Goal: Task Accomplishment & Management: Use online tool/utility

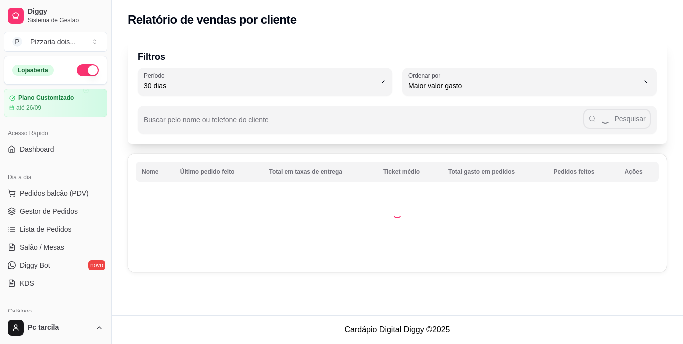
select select "30"
select select "HIGHEST_TOTAL_SPENT_WITH_ORDERS"
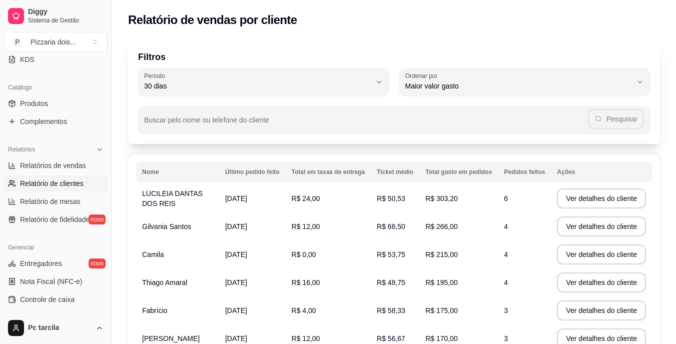
click at [675, 229] on div "Filtros 30 Período Hoje Ontem 7 dias 15 dias 30 dias 45 dias 60 dias Período 30…" at bounding box center [394, 272] width 564 height 477
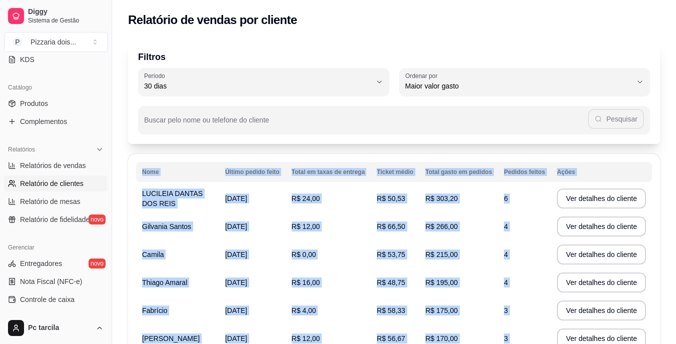
click at [675, 229] on div "Filtros 30 Período Hoje Ontem 7 dias 15 dias 30 dias 45 dias 60 dias Período 30…" at bounding box center [394, 272] width 564 height 477
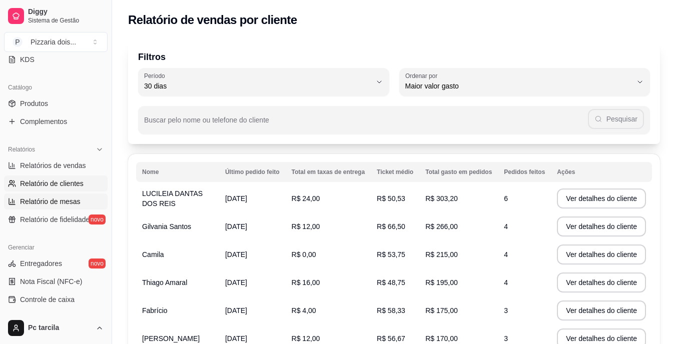
click at [48, 204] on span "Relatório de mesas" at bounding box center [50, 202] width 61 height 10
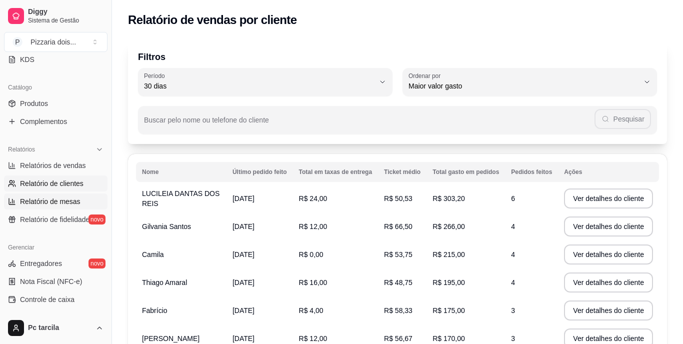
click at [48, 204] on span "Relatório de mesas" at bounding box center [50, 202] width 61 height 10
select select "TOTAL_OF_ORDERS"
select select "7"
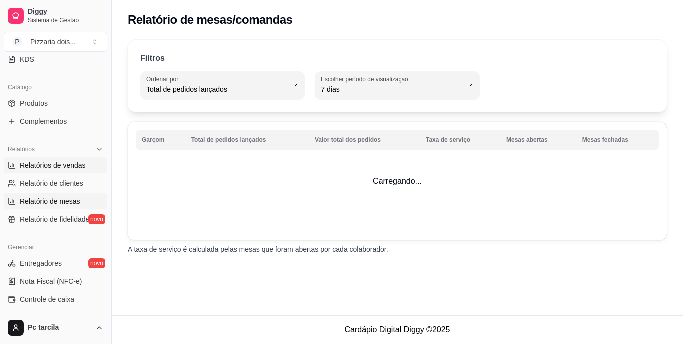
click at [73, 161] on span "Relatórios de vendas" at bounding box center [53, 166] width 66 height 10
select select "ALL"
select select "0"
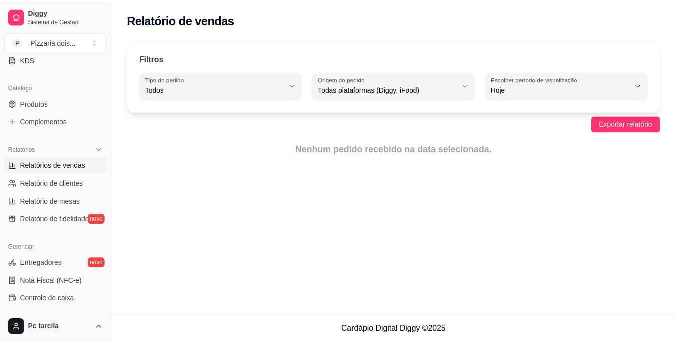
scroll to position [376, 0]
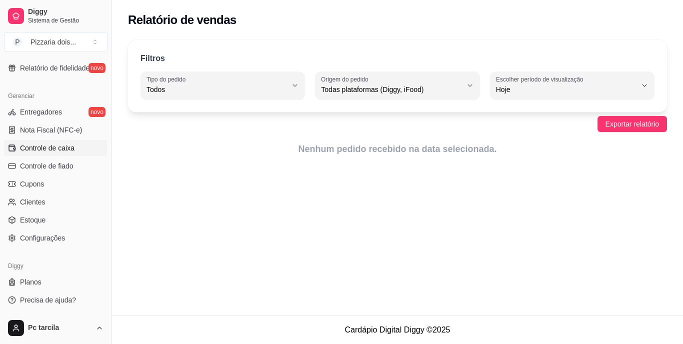
click at [95, 154] on link "Controle de caixa" at bounding box center [56, 148] width 104 height 16
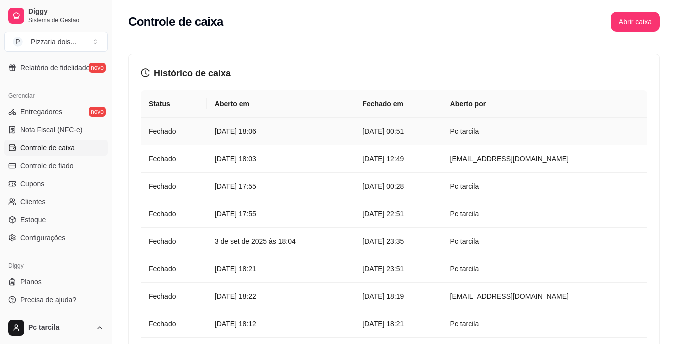
click at [287, 138] on td "[DATE] 18:06" at bounding box center [281, 132] width 148 height 28
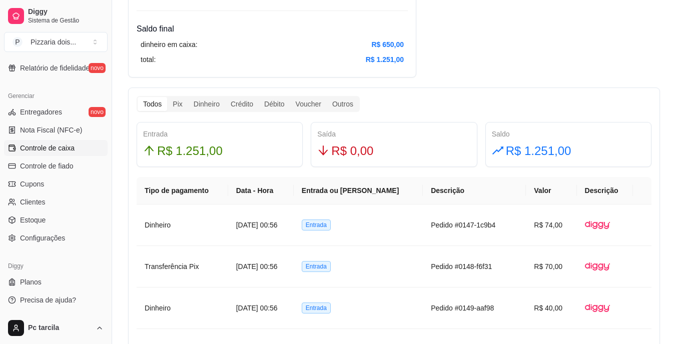
scroll to position [602, 0]
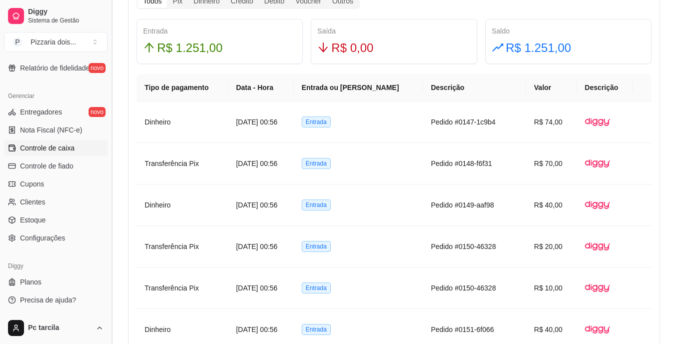
click at [108, 169] on button "Toggle Sidebar" at bounding box center [112, 172] width 8 height 344
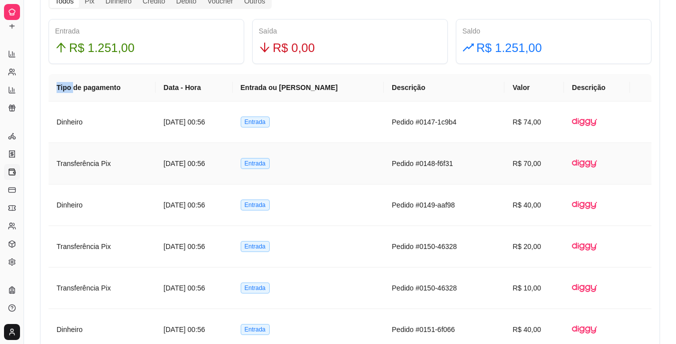
scroll to position [174, 0]
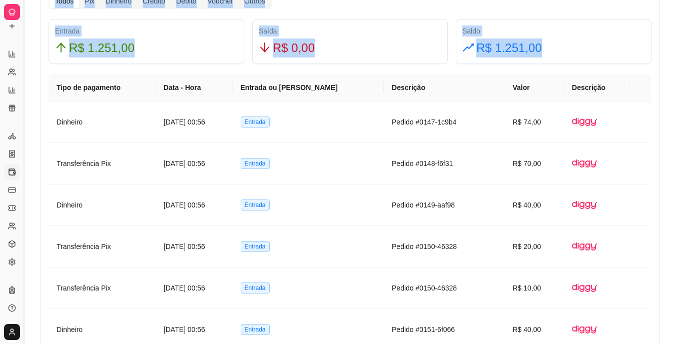
drag, startPoint x: 108, startPoint y: 169, endPoint x: 26, endPoint y: 142, distance: 86.4
click at [26, 142] on button "Toggle Sidebar" at bounding box center [24, 172] width 8 height 344
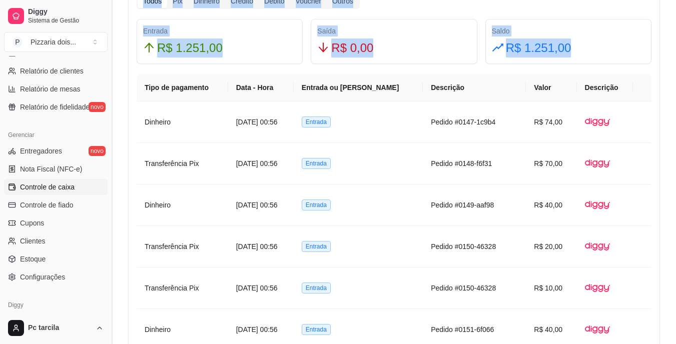
scroll to position [342, 0]
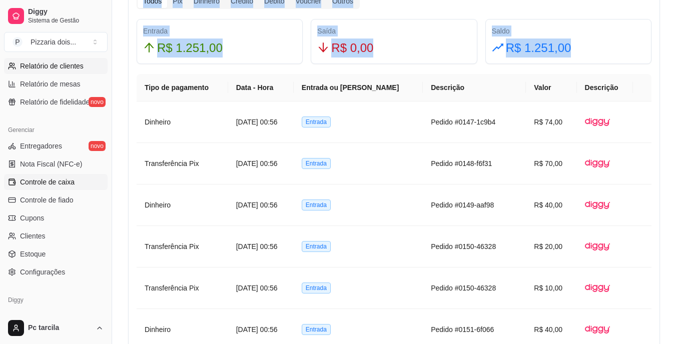
click at [97, 66] on link "Relatório de clientes" at bounding box center [56, 66] width 104 height 16
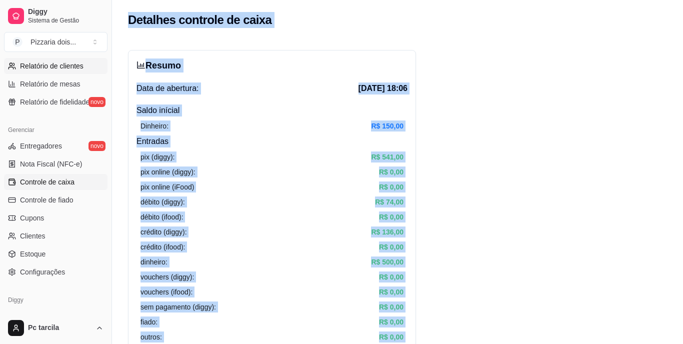
select select "30"
select select "HIGHEST_TOTAL_SPENT_WITH_ORDERS"
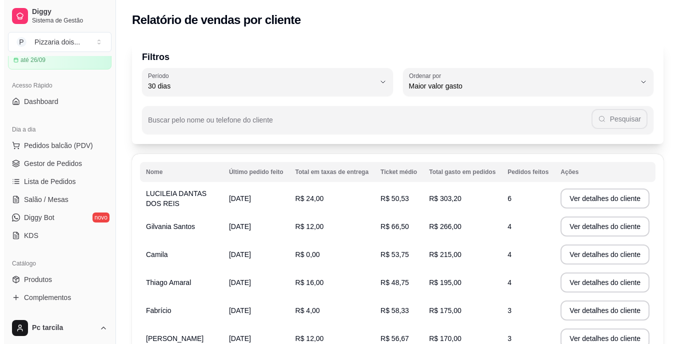
scroll to position [15, 0]
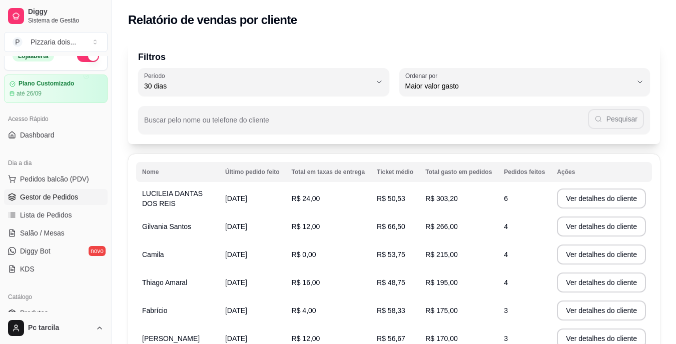
click at [67, 200] on span "Gestor de Pedidos" at bounding box center [49, 197] width 58 height 10
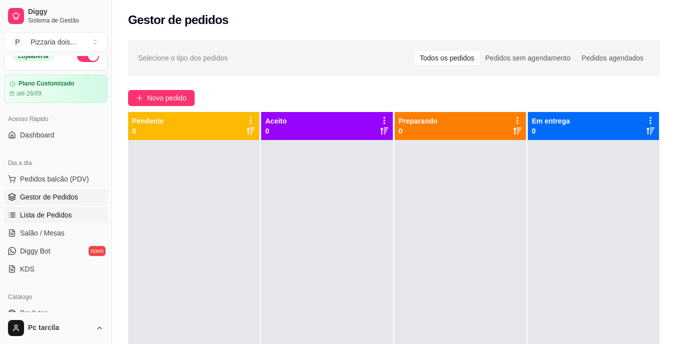
click at [64, 211] on span "Lista de Pedidos" at bounding box center [46, 215] width 52 height 10
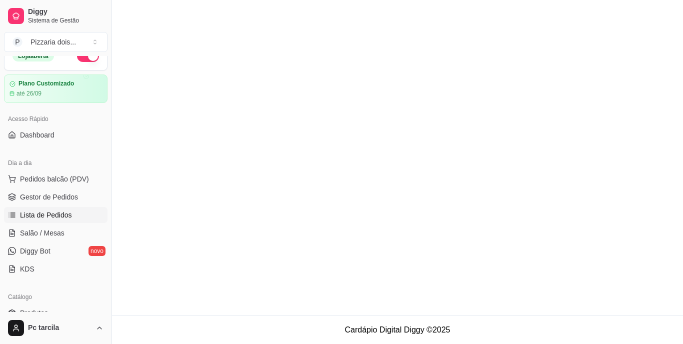
click at [64, 211] on span "Lista de Pedidos" at bounding box center [46, 215] width 52 height 10
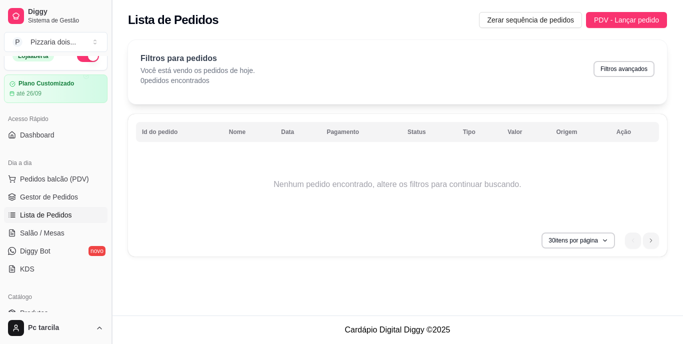
click at [111, 310] on button "Toggle Sidebar" at bounding box center [112, 172] width 8 height 344
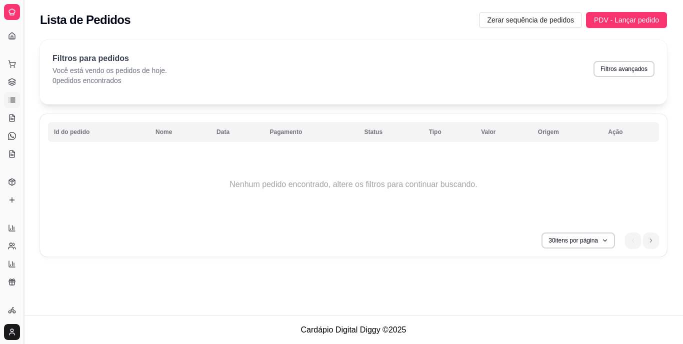
click at [26, 276] on button "Toggle Sidebar" at bounding box center [24, 172] width 8 height 344
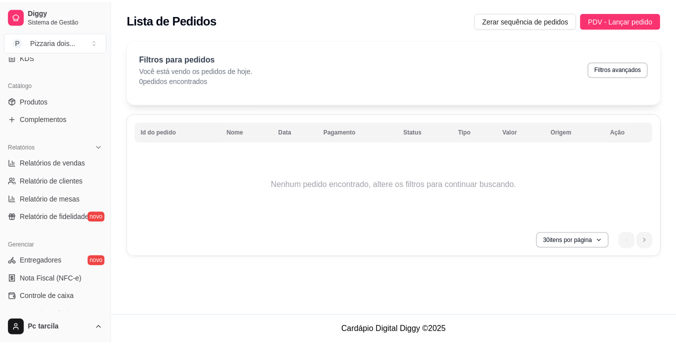
scroll to position [287, 0]
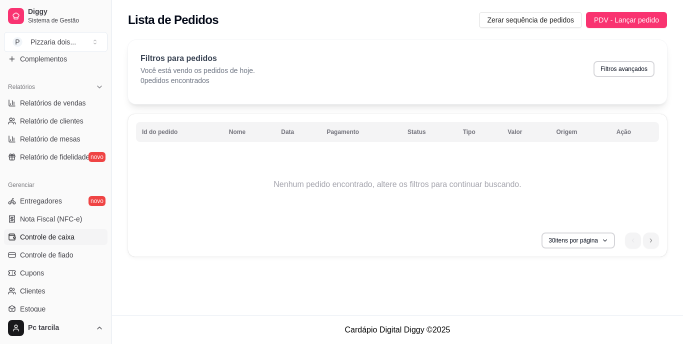
click at [77, 239] on link "Controle de caixa" at bounding box center [56, 237] width 104 height 16
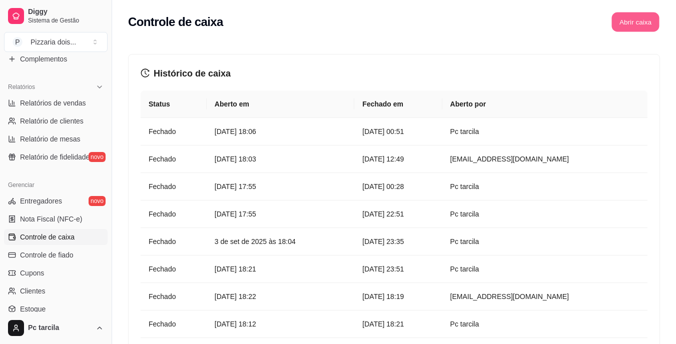
click at [632, 22] on button "Abrir caixa" at bounding box center [635, 23] width 48 height 20
